Goal: Task Accomplishment & Management: Manage account settings

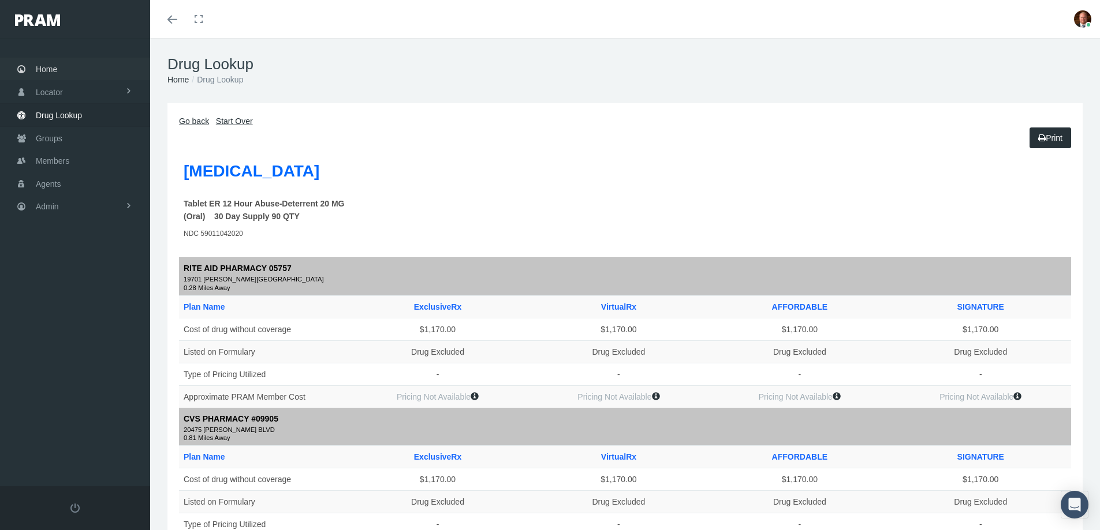
scroll to position [924, 0]
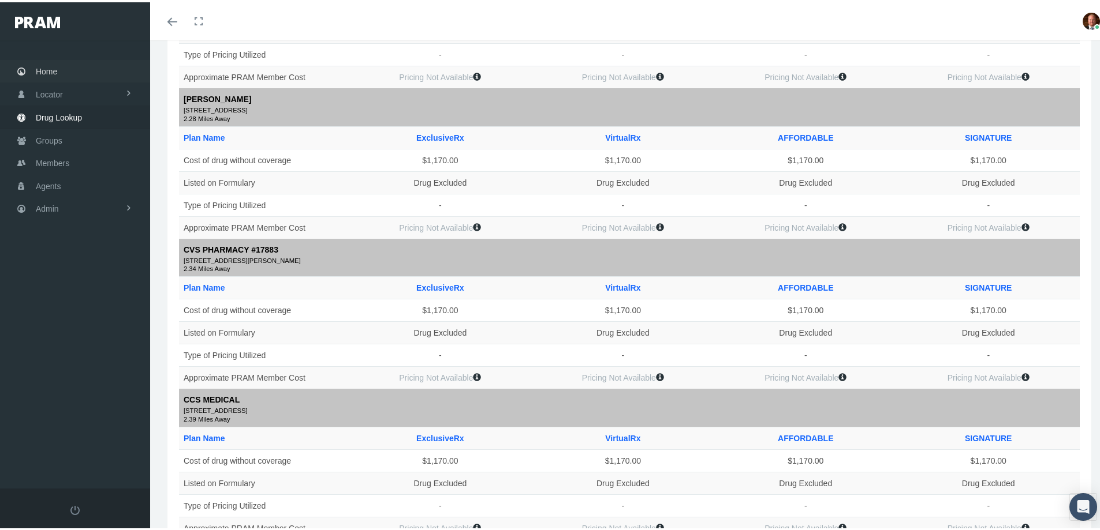
click at [55, 70] on span "Home" at bounding box center [46, 69] width 21 height 22
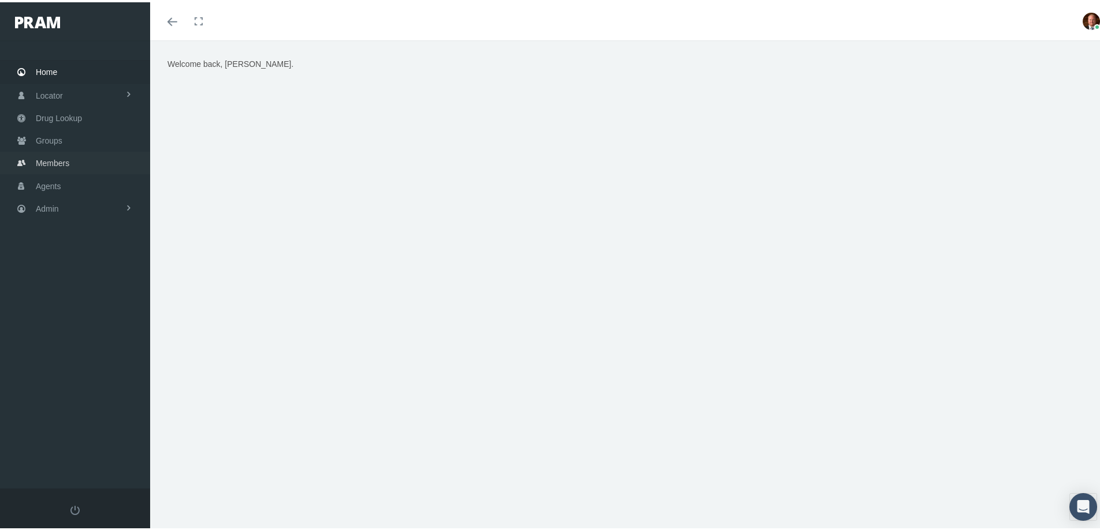
click at [62, 165] on span "Members" at bounding box center [52, 161] width 33 height 22
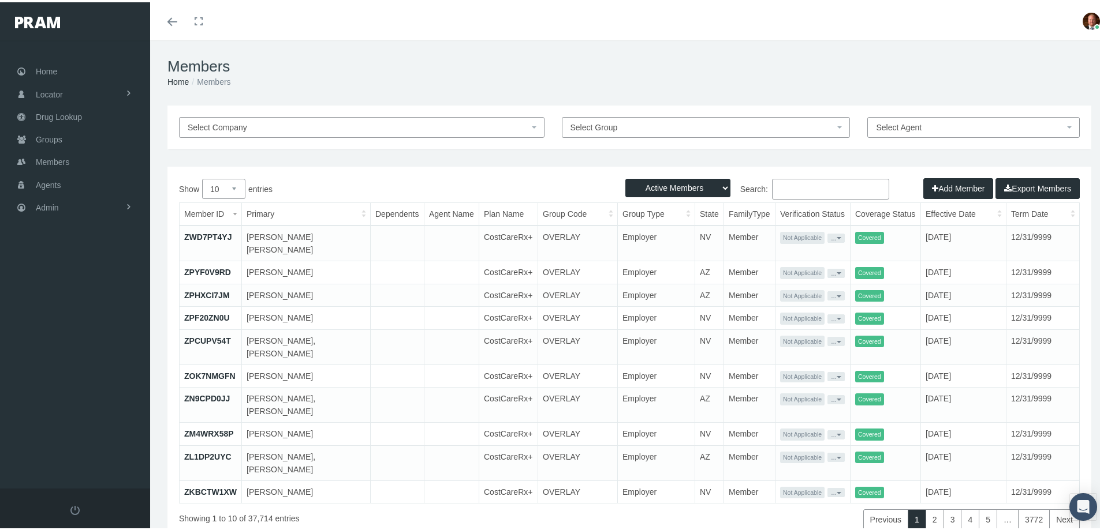
click at [819, 186] on input "Search:" at bounding box center [830, 187] width 117 height 21
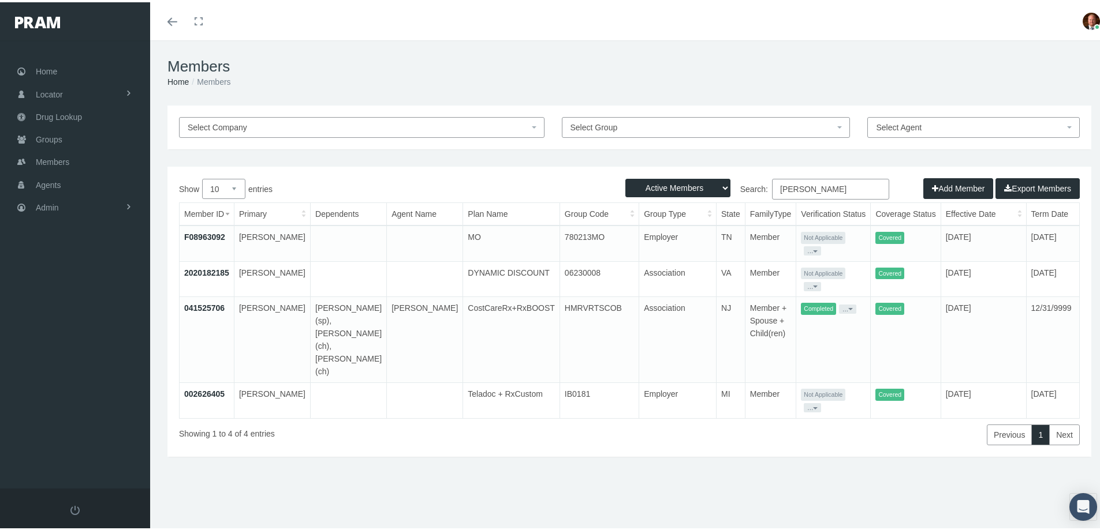
type input "pappas"
click at [210, 302] on link "041525706" at bounding box center [204, 305] width 40 height 9
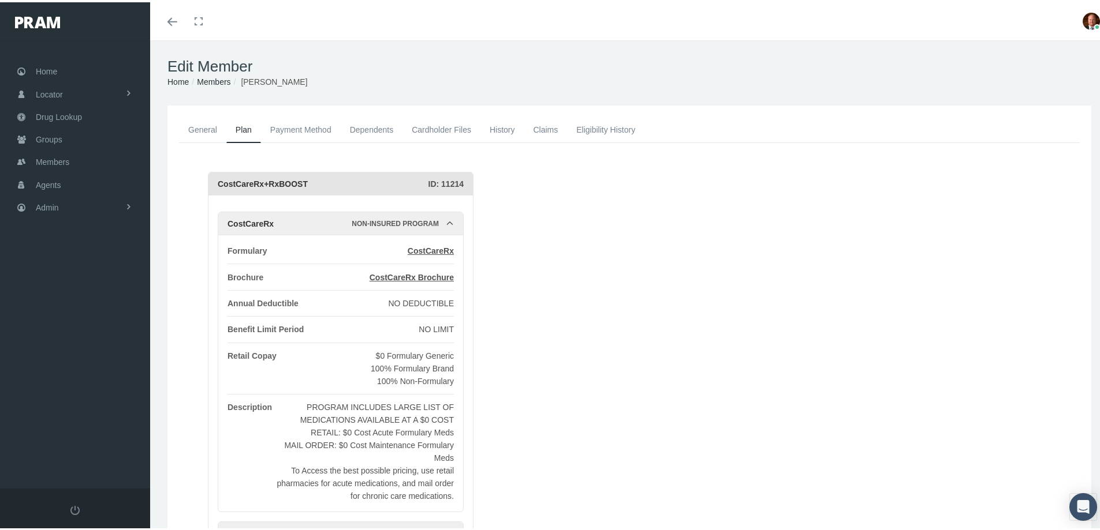
click at [208, 127] on link "General" at bounding box center [202, 127] width 47 height 25
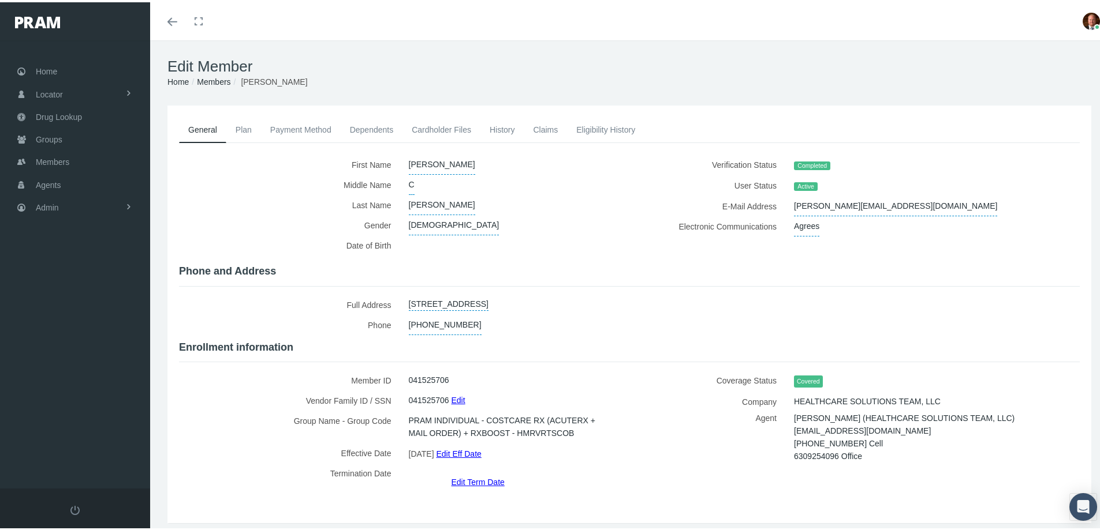
click at [547, 128] on link "Claims" at bounding box center [545, 127] width 43 height 25
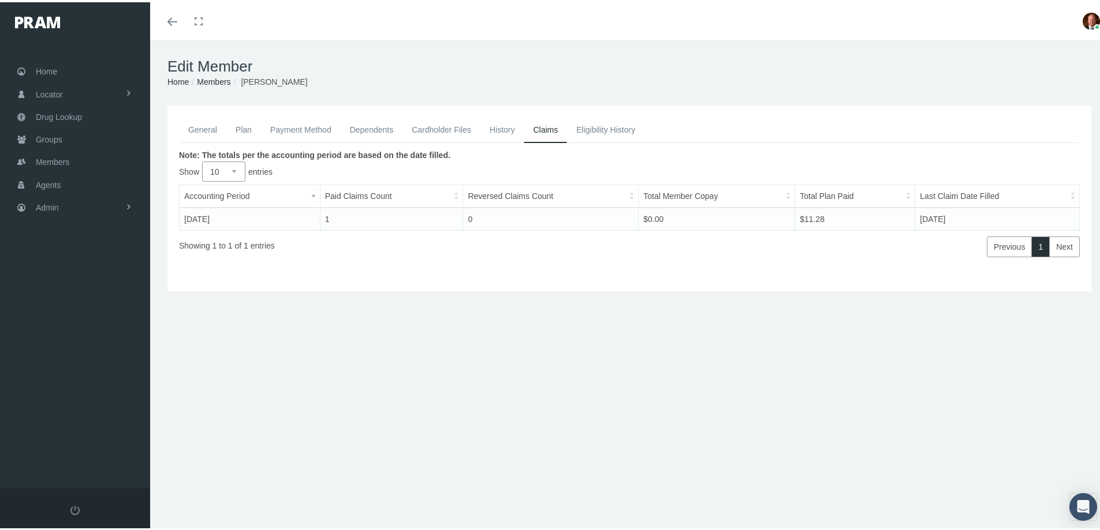
click at [206, 126] on link "General" at bounding box center [202, 127] width 47 height 25
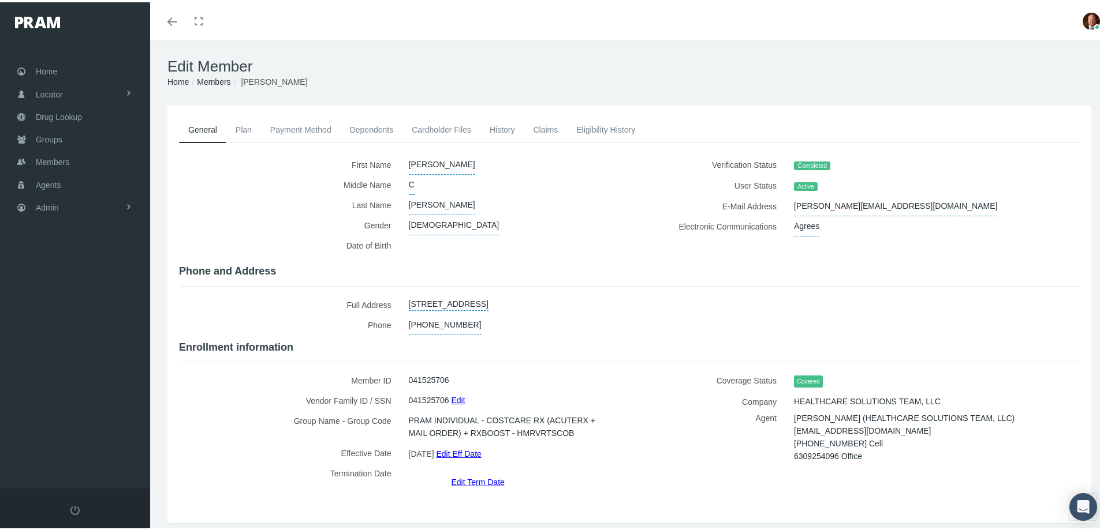
click at [478, 472] on link "Edit Term Date" at bounding box center [477, 480] width 53 height 17
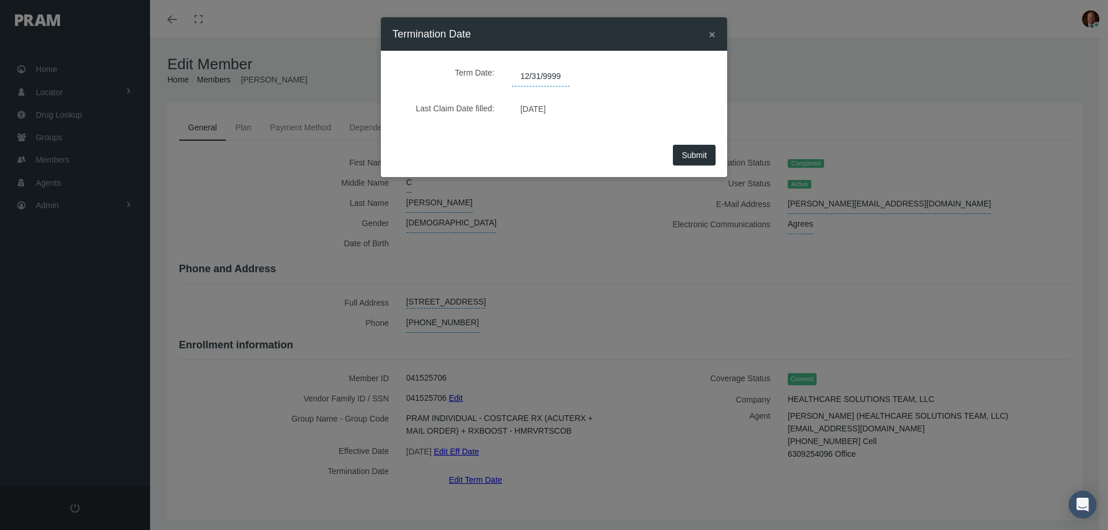
click at [562, 74] on span "12/31/9999" at bounding box center [541, 77] width 58 height 20
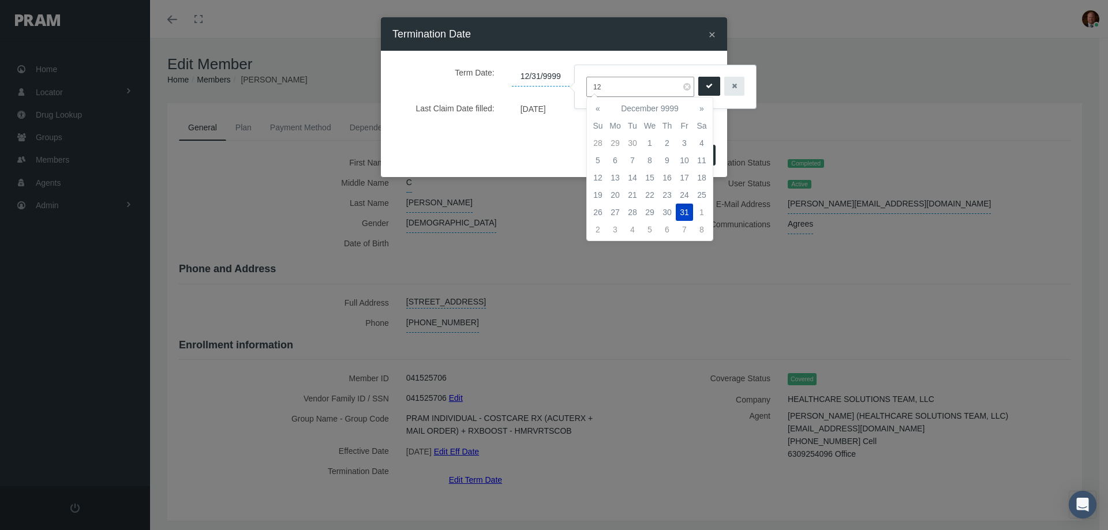
type input "1"
click at [598, 233] on td "31" at bounding box center [597, 229] width 17 height 17
type input "08/31/2025"
click at [703, 85] on button "submit" at bounding box center [709, 86] width 22 height 19
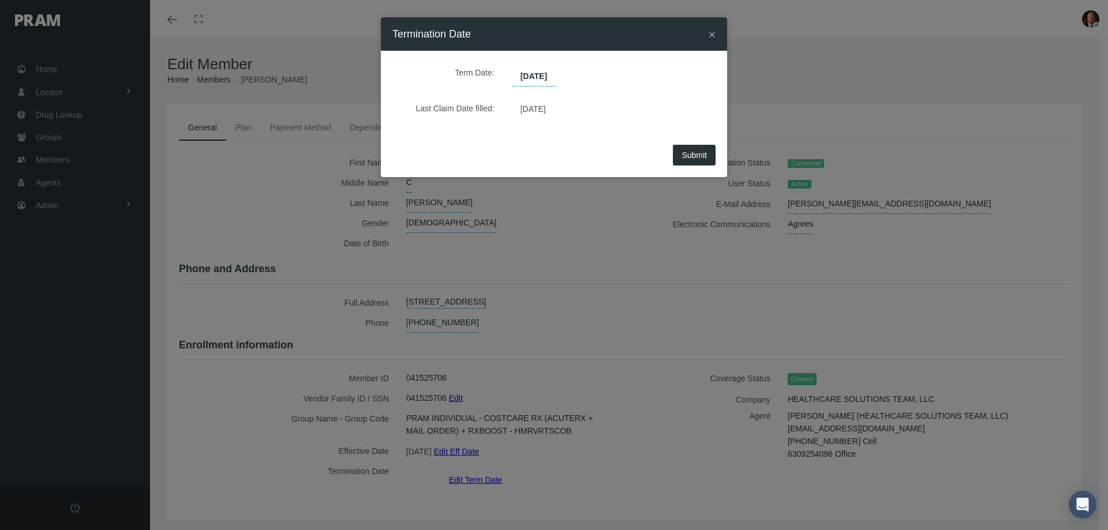
click at [686, 160] on button "Submit" at bounding box center [694, 155] width 43 height 21
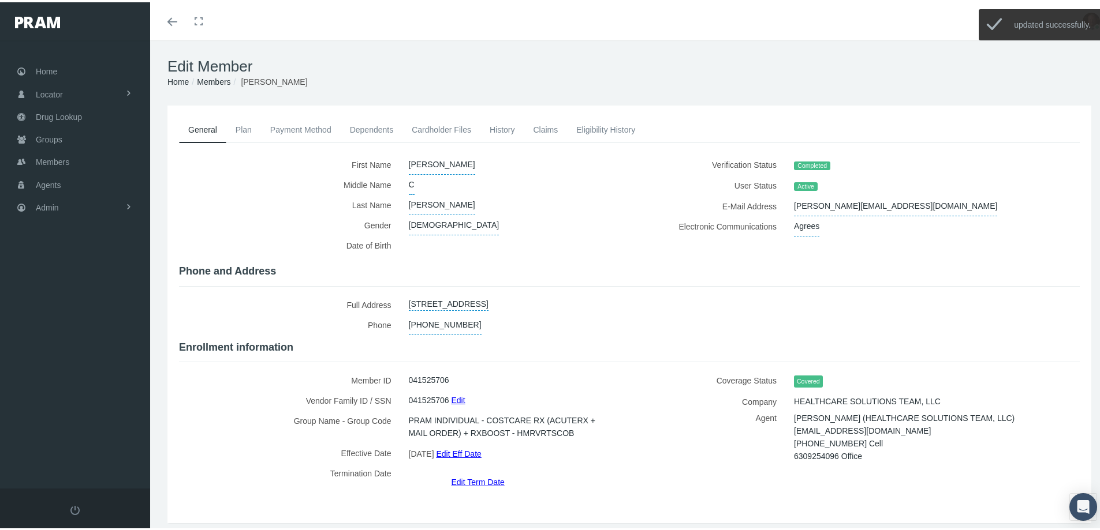
click at [503, 133] on link "History" at bounding box center [502, 127] width 44 height 25
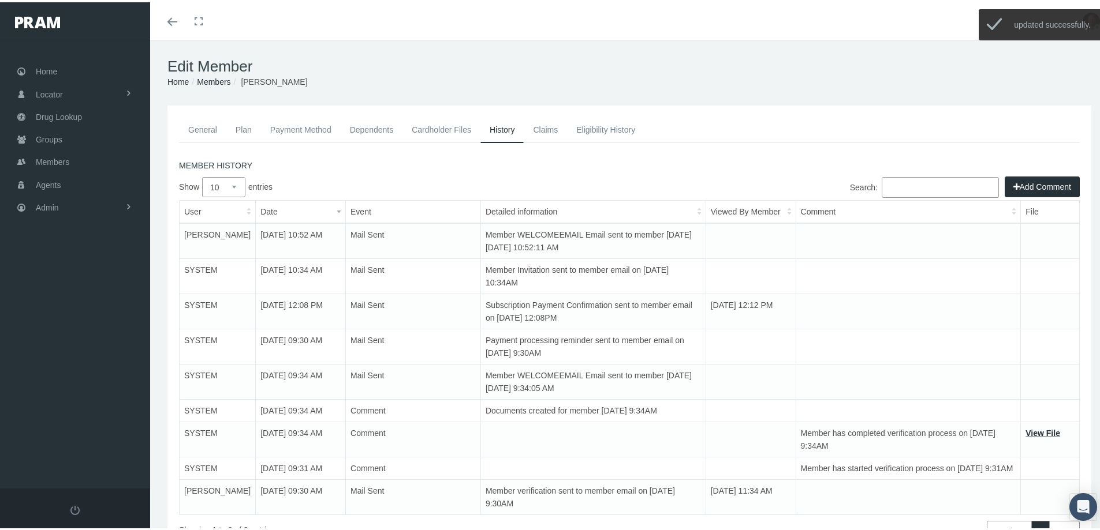
click at [1013, 182] on icon "button" at bounding box center [1016, 184] width 6 height 13
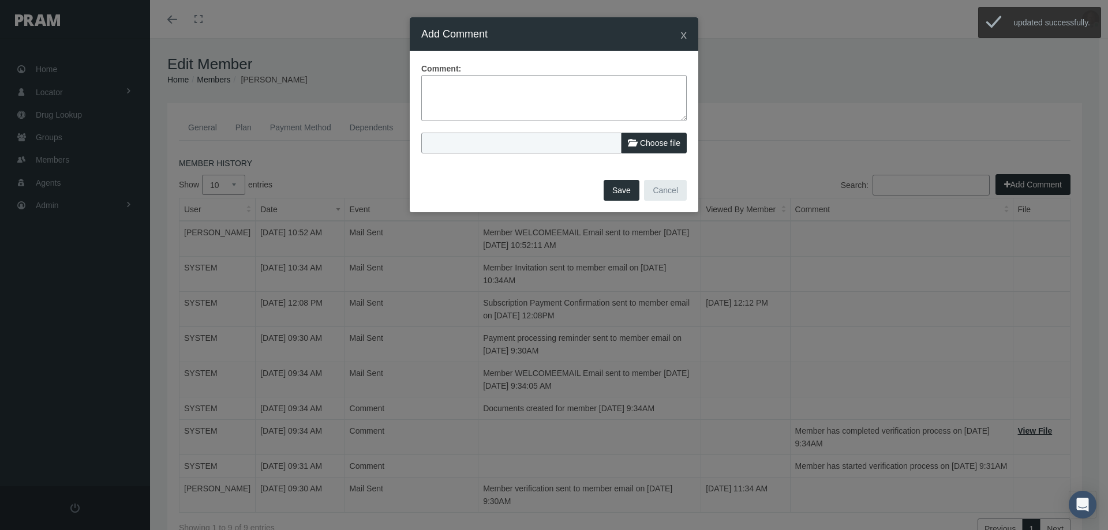
click at [515, 91] on textarea at bounding box center [554, 98] width 266 height 46
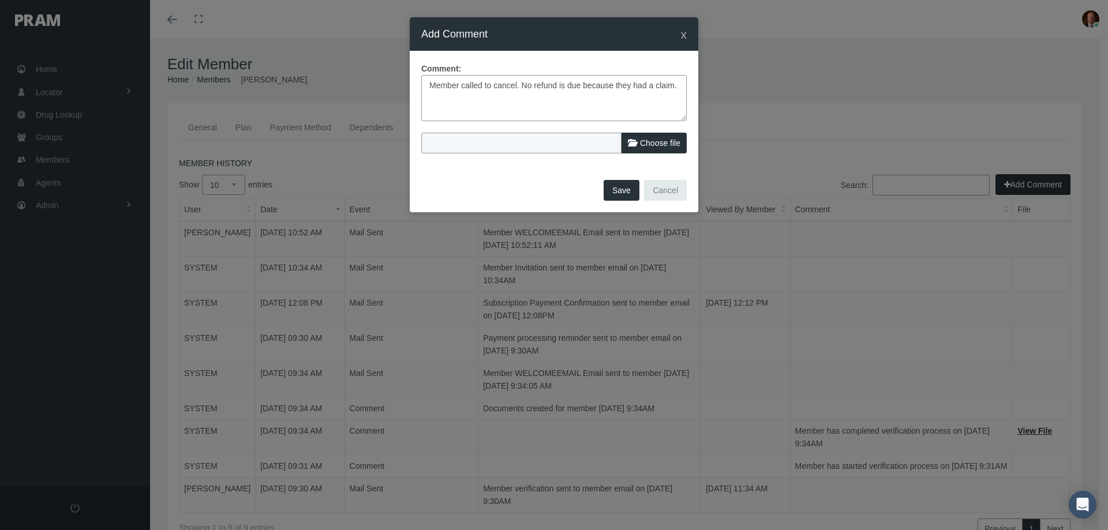
type textarea "Member called to cancel. No refund is due because they had a claim."
click at [614, 193] on button "Save" at bounding box center [622, 190] width 36 height 21
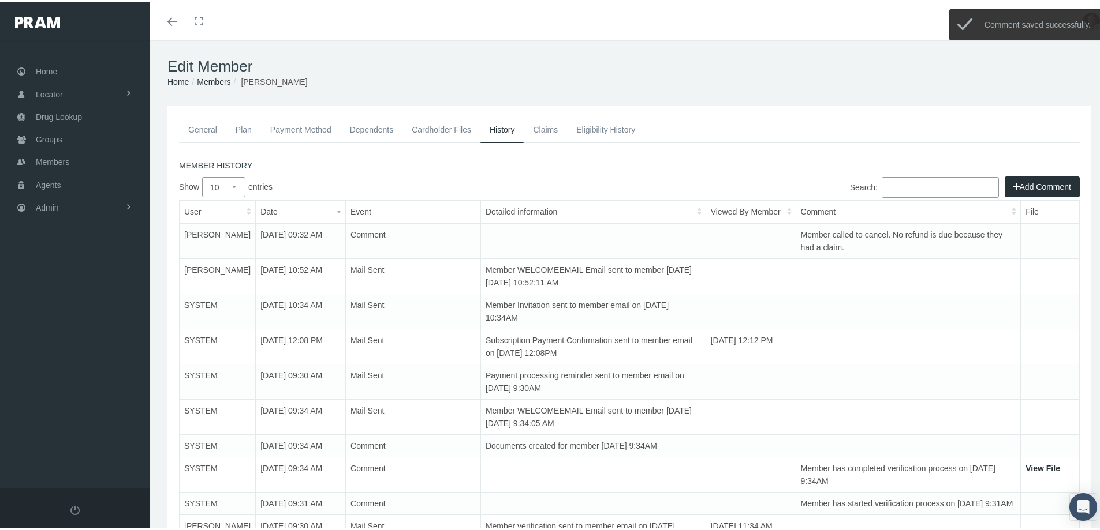
click at [545, 130] on link "Claims" at bounding box center [545, 127] width 43 height 25
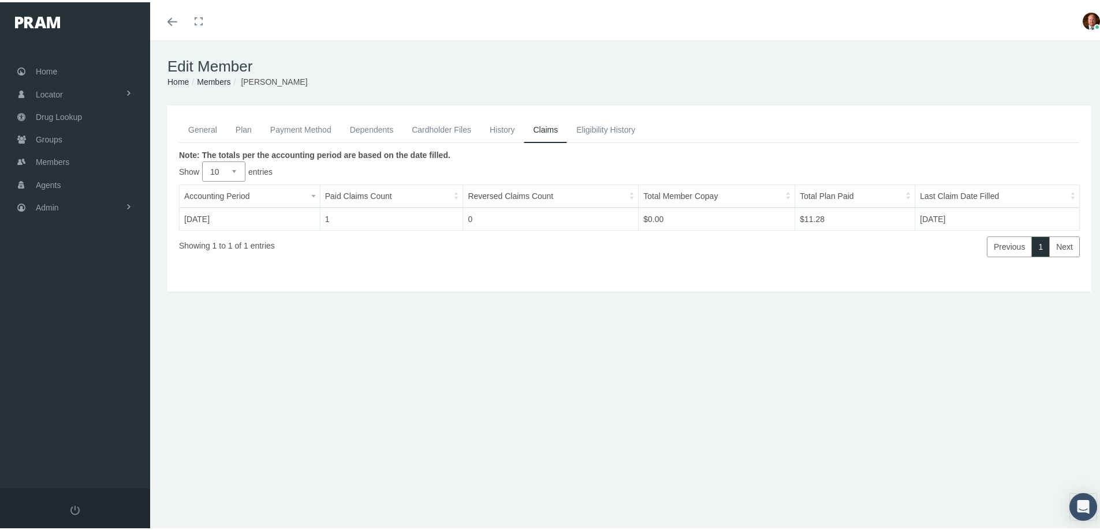
click at [206, 133] on link "General" at bounding box center [202, 127] width 47 height 25
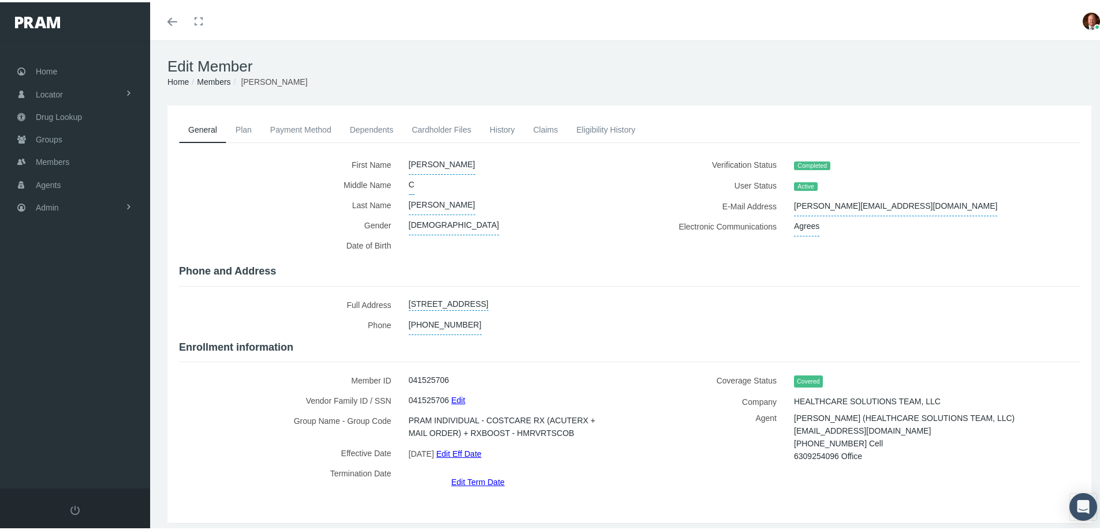
click at [295, 130] on link "Payment Method" at bounding box center [301, 127] width 80 height 25
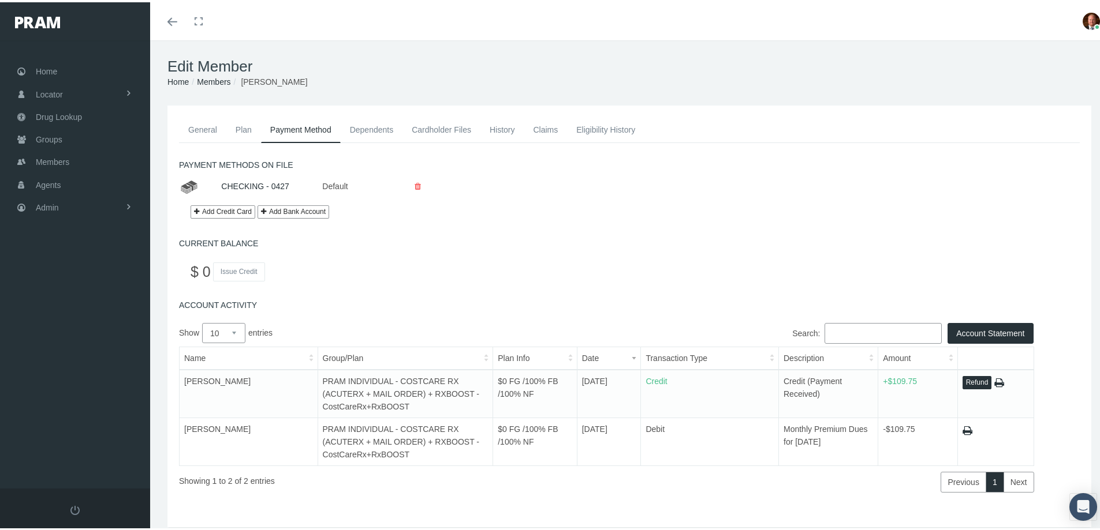
click at [210, 129] on link "General" at bounding box center [202, 127] width 47 height 25
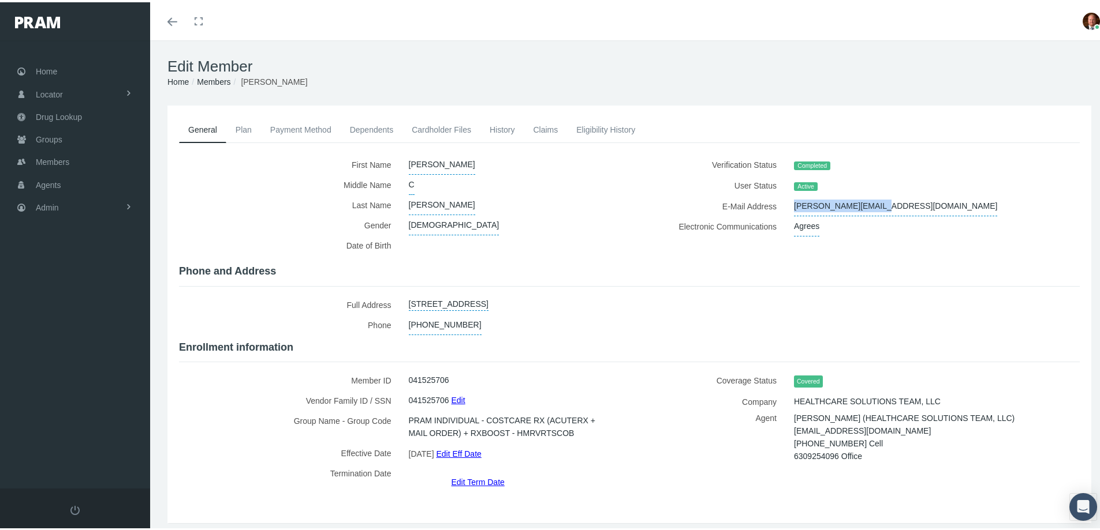
drag, startPoint x: 786, startPoint y: 203, endPoint x: 876, endPoint y: 207, distance: 89.5
click at [876, 207] on div "scott@teampappas.com" at bounding box center [913, 204] width 257 height 20
copy span "scott@teampappas.com"
drag, startPoint x: 786, startPoint y: 436, endPoint x: 911, endPoint y: 439, distance: 124.7
click at [911, 439] on div "TIFFANY DEFIGUEIREDO (HEALTHCARE SOLUTIONS TEAM, LLC) tdefigueiredo@mymedahealt…" at bounding box center [913, 435] width 257 height 51
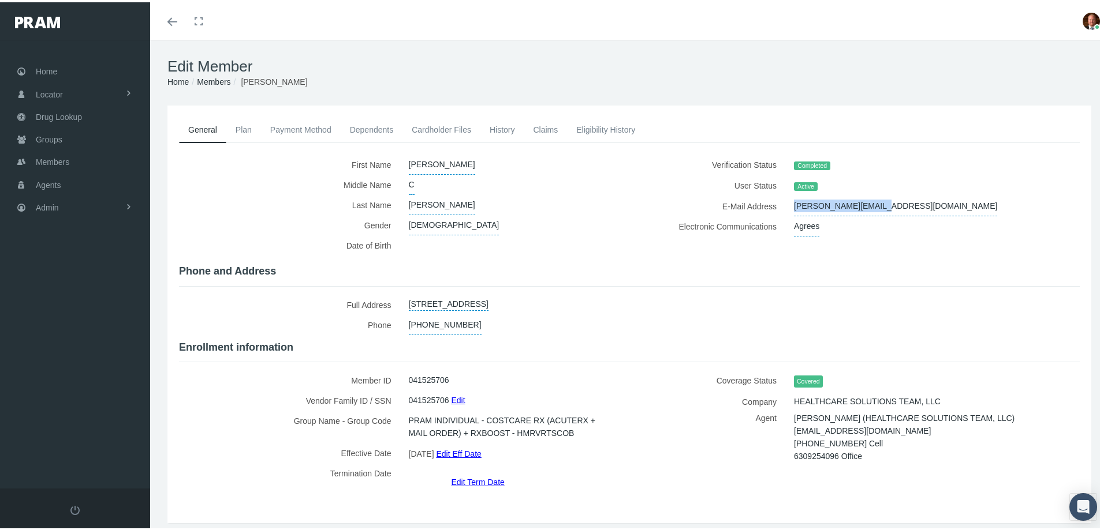
copy span "tdefigueiredo@mymedahealth.com"
click at [240, 192] on label "Middle Name" at bounding box center [289, 183] width 221 height 20
click at [46, 61] on span "Home" at bounding box center [46, 69] width 21 height 22
